Goal: Task Accomplishment & Management: Manage account settings

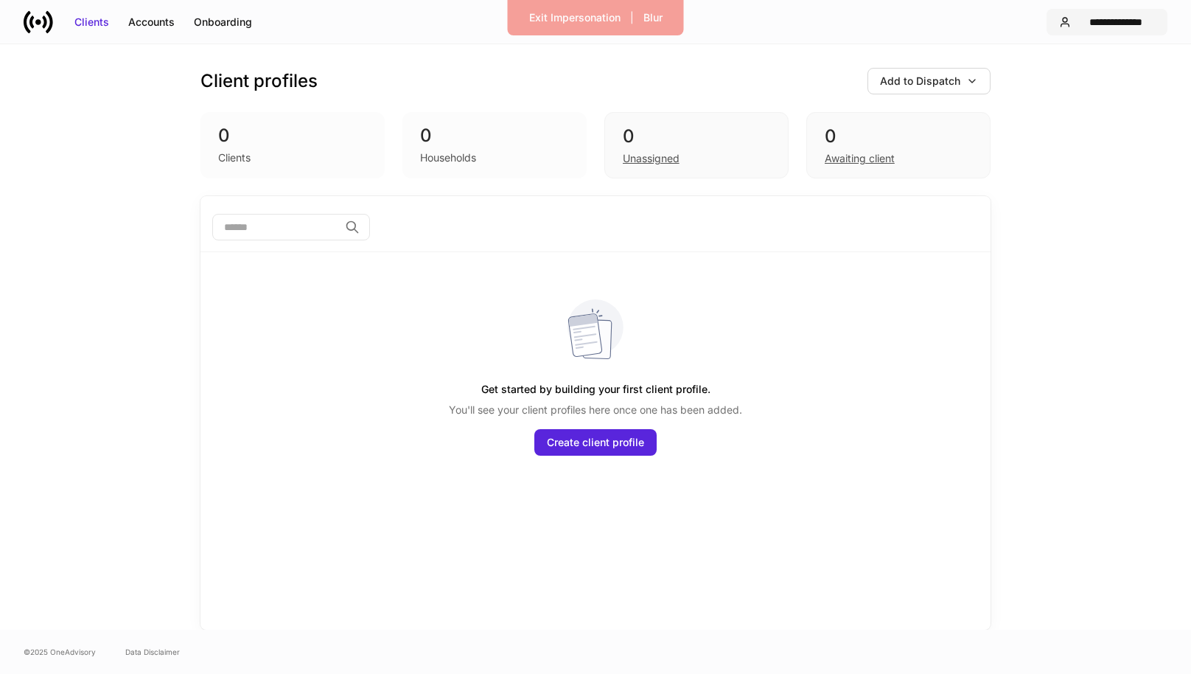
click at [1122, 29] on button "**********" at bounding box center [1107, 22] width 121 height 27
click at [1042, 91] on li "Settings" at bounding box center [1054, 90] width 201 height 27
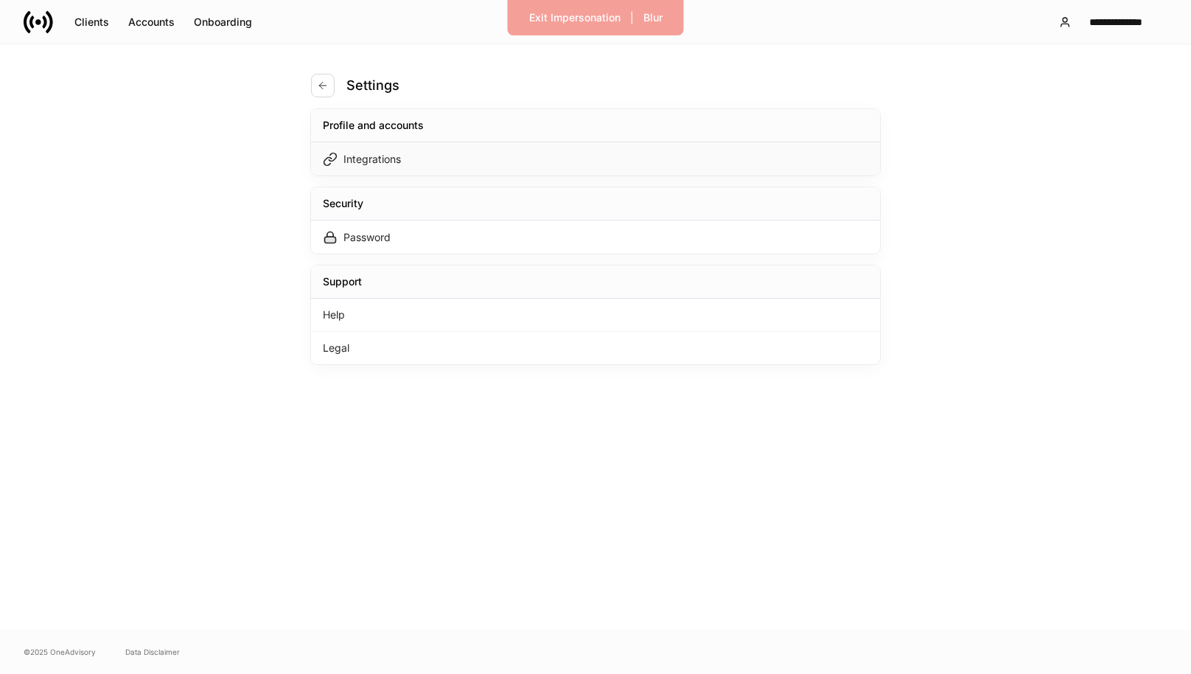
click at [592, 157] on div "Integrations" at bounding box center [595, 158] width 569 height 33
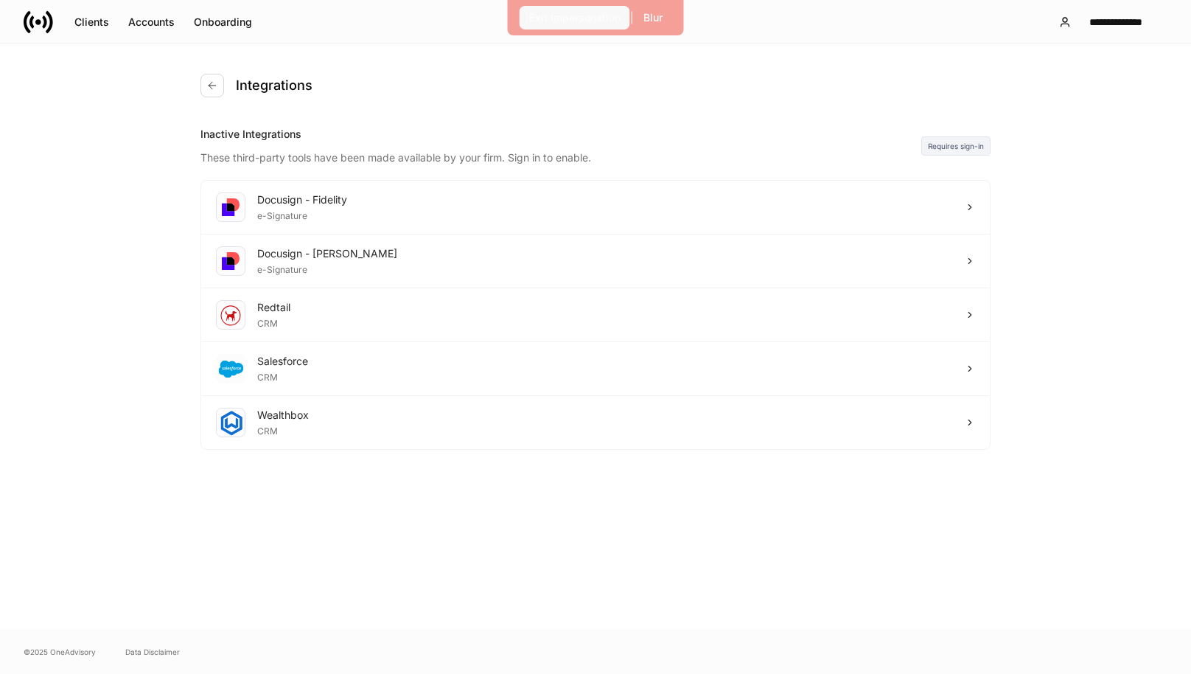
click at [561, 15] on div "Exit Impersonation" at bounding box center [574, 17] width 91 height 15
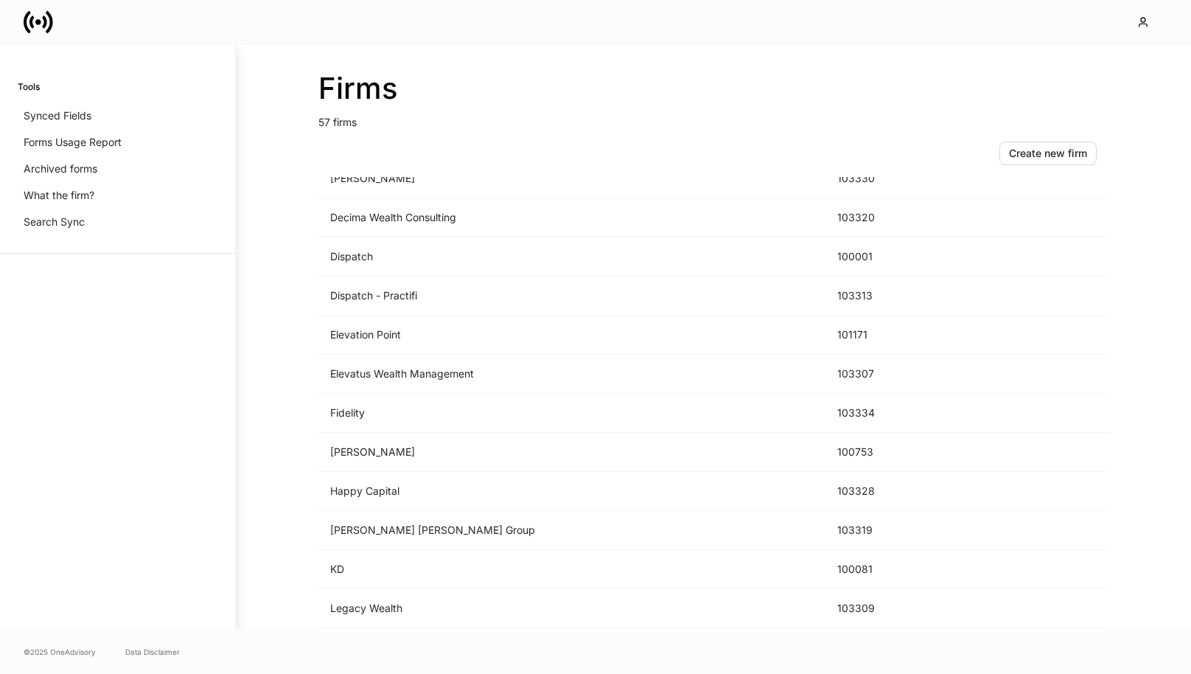
scroll to position [1254, 0]
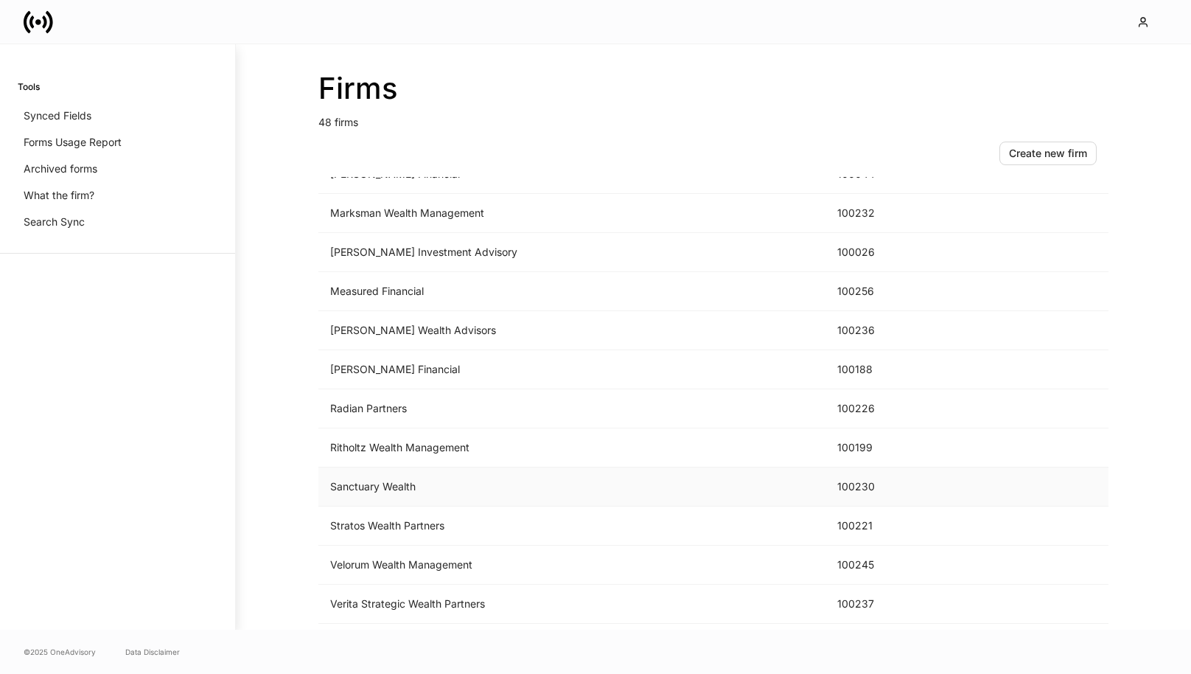
scroll to position [1365, 0]
click at [446, 319] on td "Measured Financial" at bounding box center [572, 330] width 507 height 39
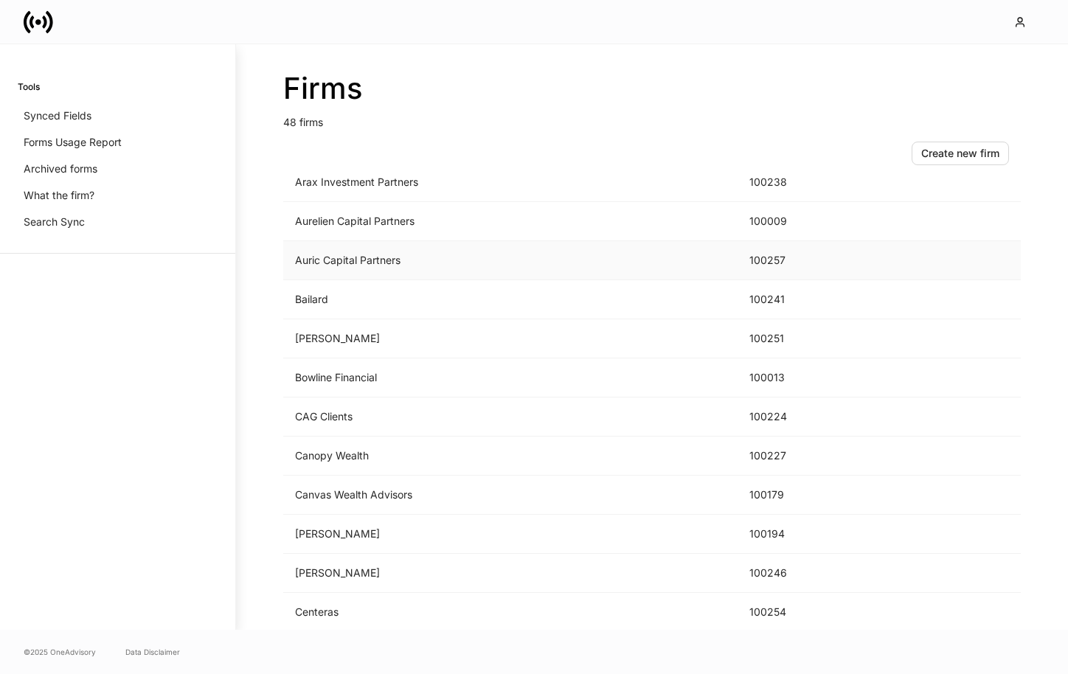
scroll to position [152, 0]
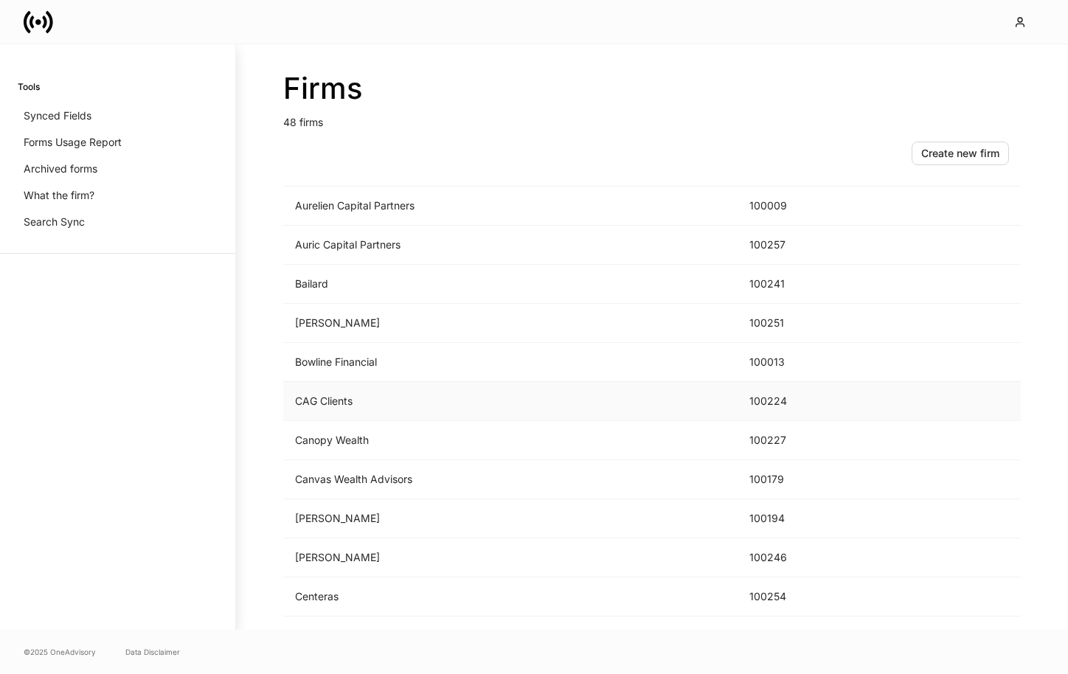
click at [354, 408] on td "CAG Clients" at bounding box center [510, 401] width 454 height 39
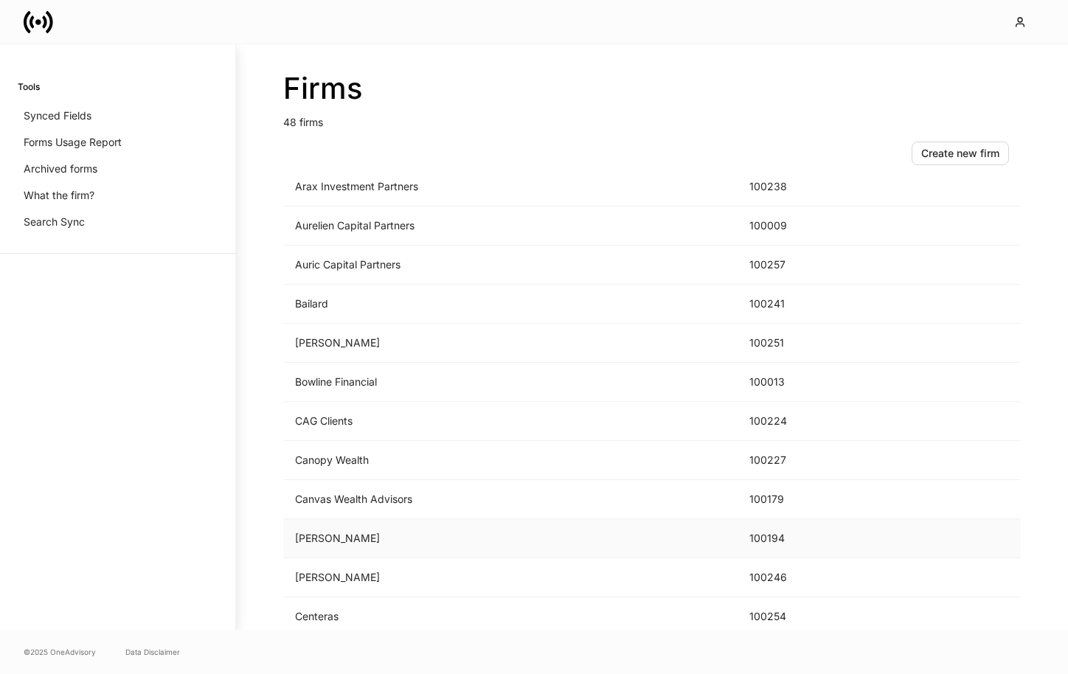
scroll to position [220, 0]
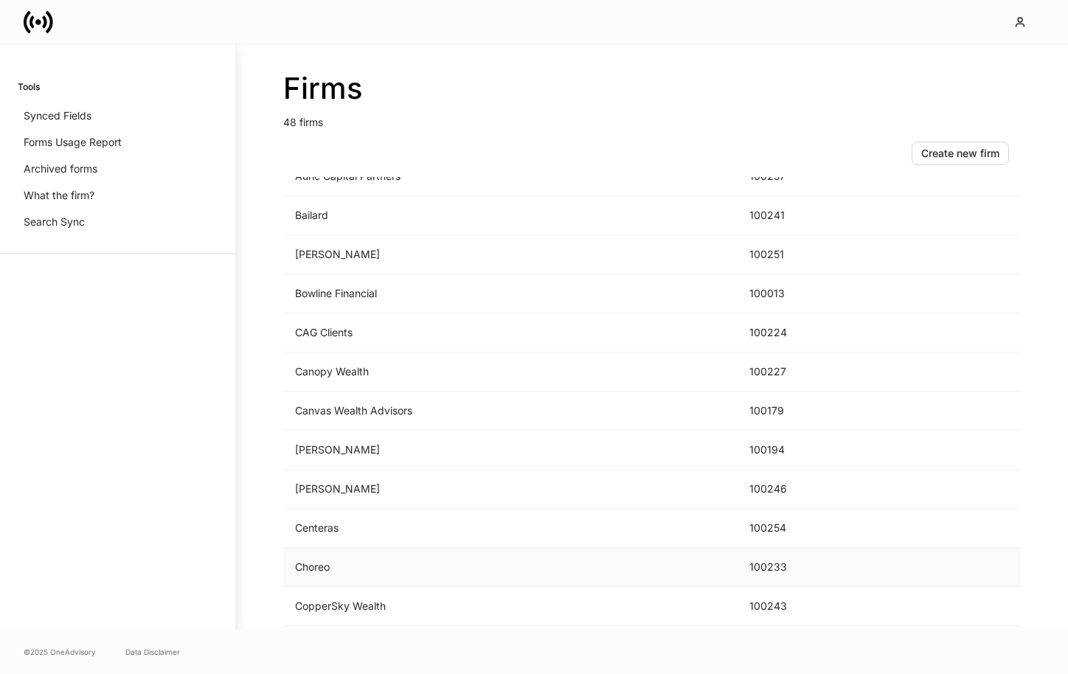
click at [330, 561] on td "Choreo" at bounding box center [510, 567] width 454 height 39
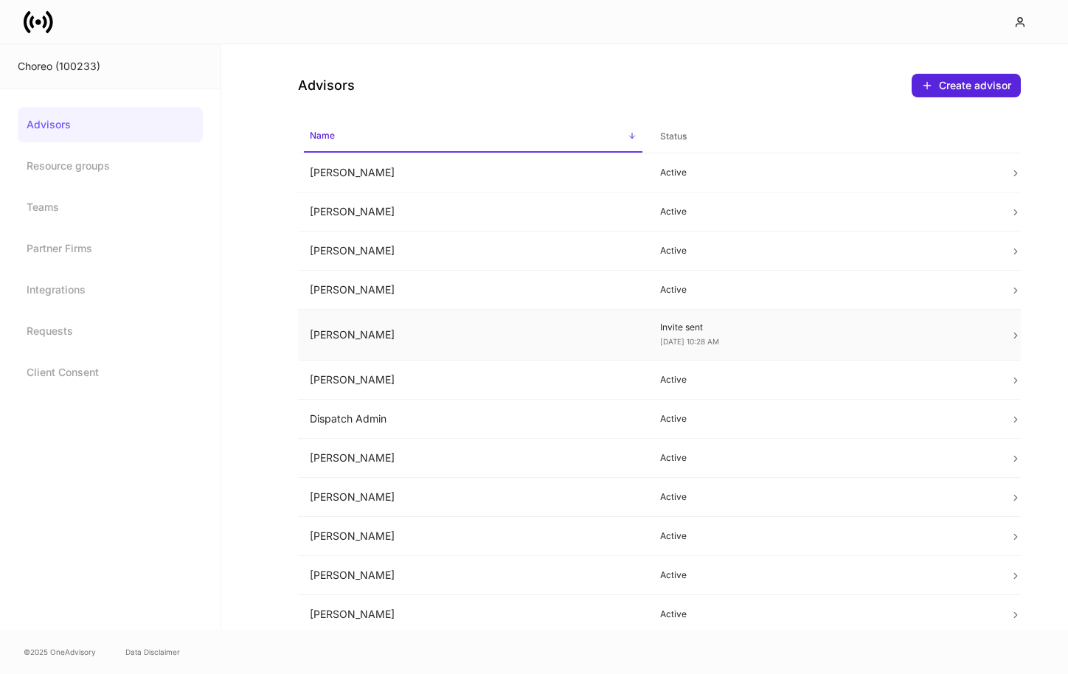
scroll to position [52, 0]
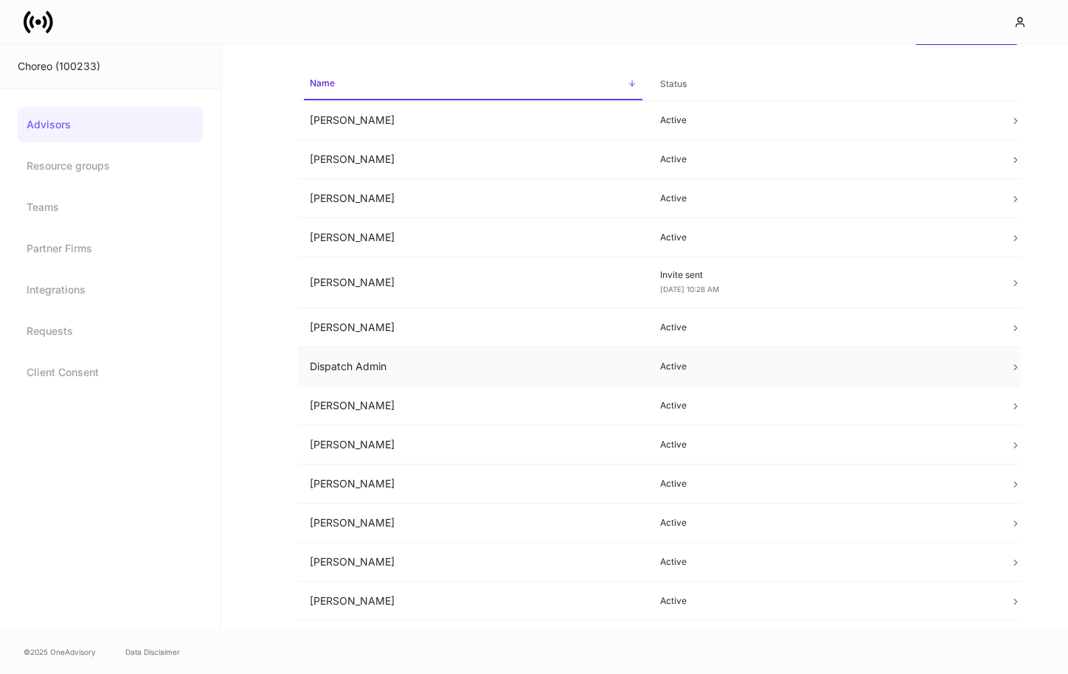
click at [437, 363] on td "Dispatch Admin" at bounding box center [473, 366] width 350 height 39
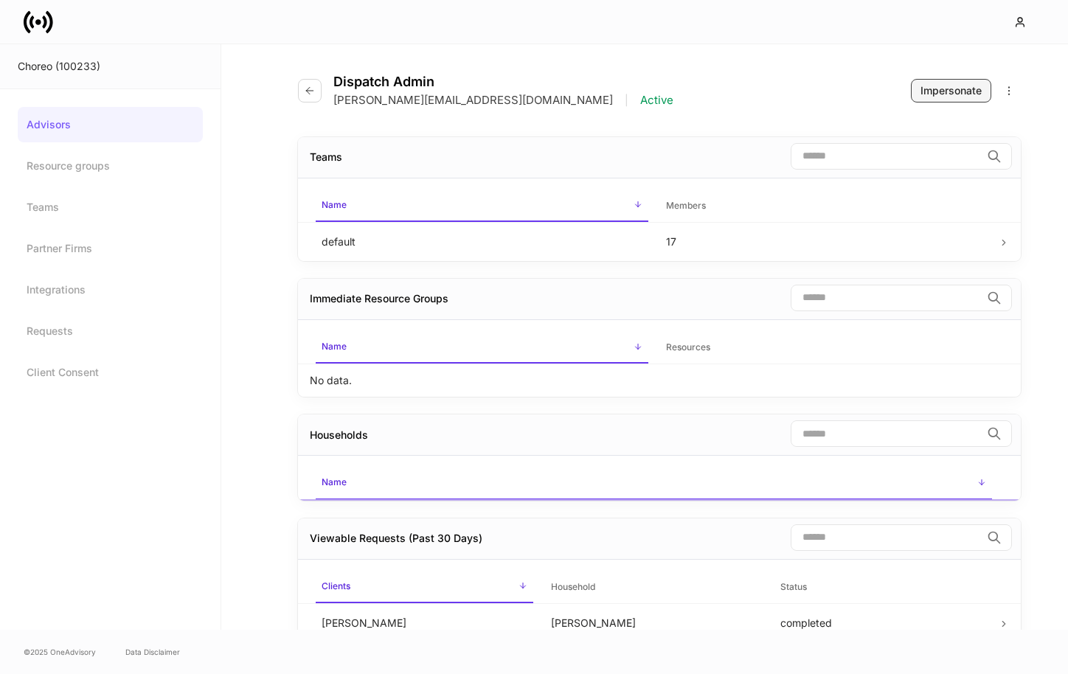
click at [928, 91] on div "Impersonate" at bounding box center [950, 90] width 61 height 15
